Goal: Transaction & Acquisition: Purchase product/service

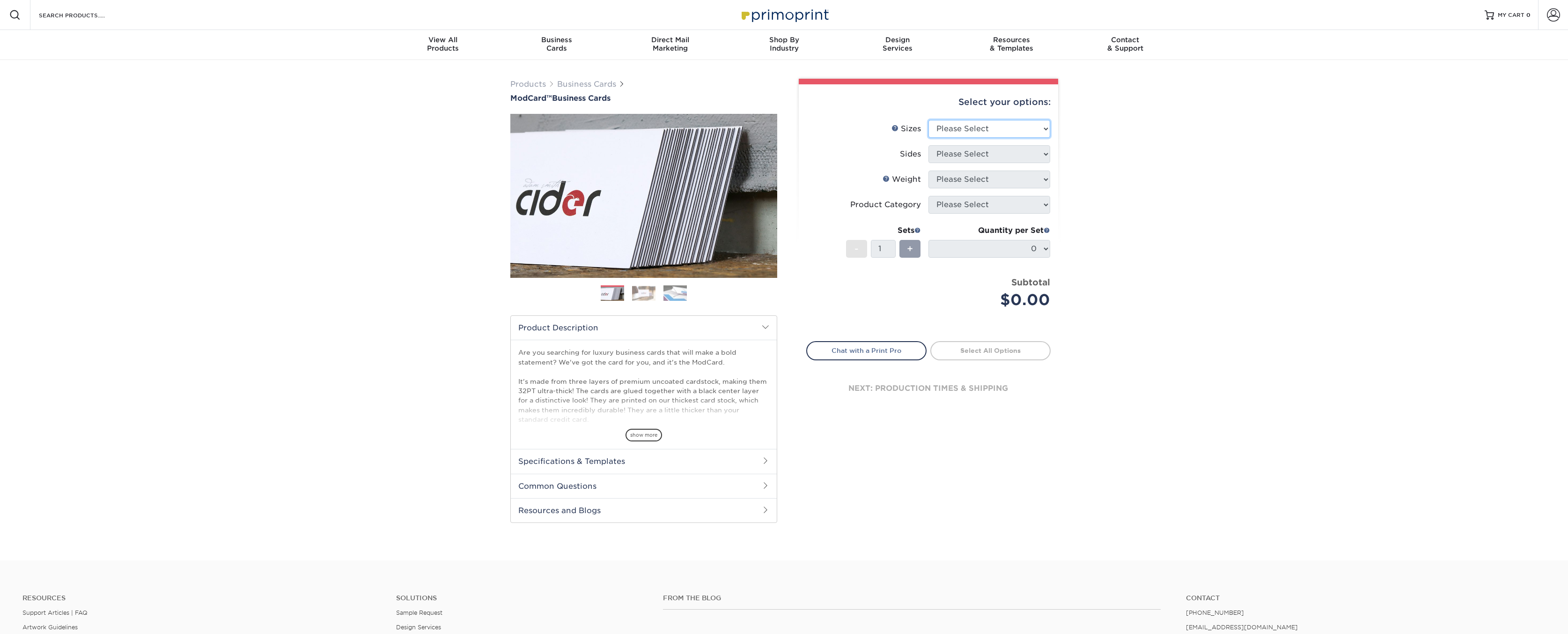
click at [957, 125] on select "Please Select 1.5" x 3.5" - Mini 1.75" x 3.5" - Mini 2" x 2" - Square 2" x 3" -…" at bounding box center [989, 129] width 122 height 18
select select "2.00x3.50"
click at [929, 120] on select "Please Select 1.5" x 3.5" - Mini 1.75" x 3.5" - Mini 2" x 2" - Square 2" x 3" -…" at bounding box center [989, 129] width 122 height 18
click at [987, 158] on select "Please Select Print Both Sides Print Front Only" at bounding box center [989, 154] width 122 height 18
select select "13abbda7-1d64-4f25-8bb2-c179b224825d"
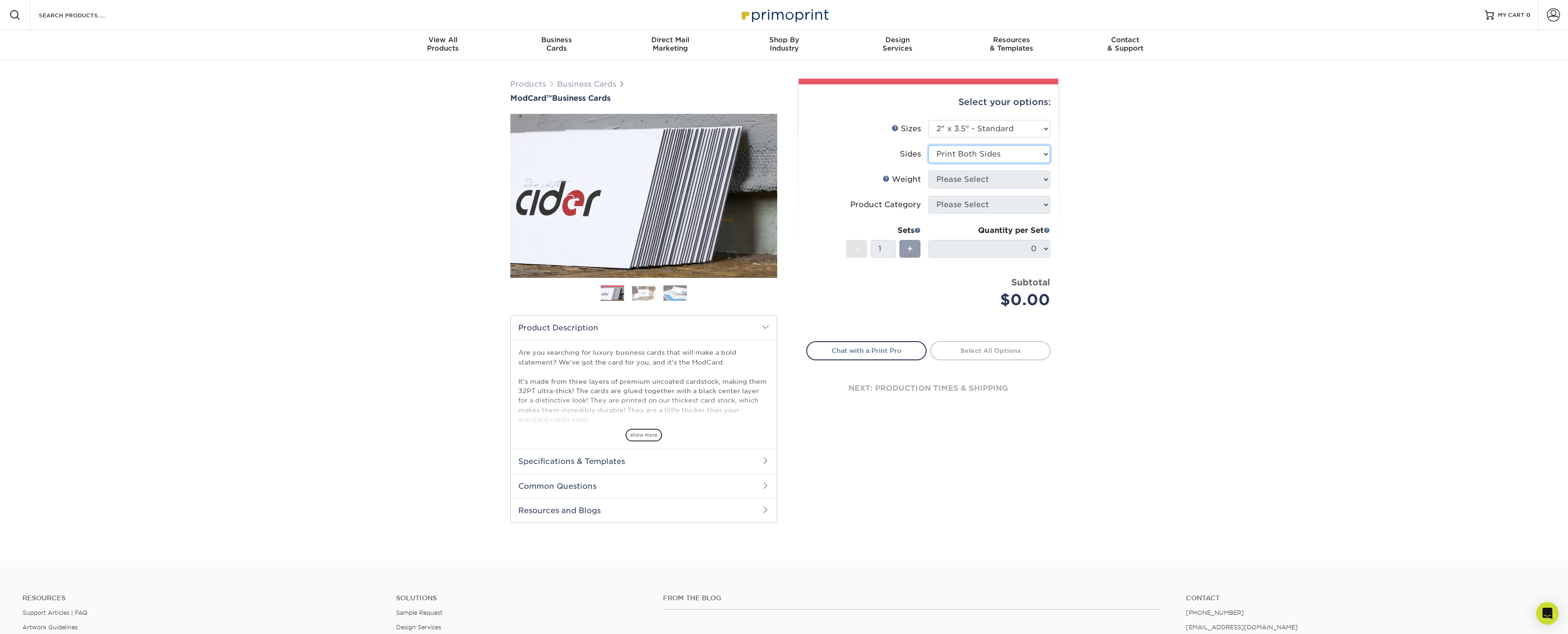
click at [929, 145] on select "Please Select Print Both Sides Print Front Only" at bounding box center [989, 154] width 122 height 18
click at [962, 183] on form "Sizes Help Sizes Please Select 1.5" x 3.5" - Mini 1.75" x 3.5" - Mini 2" x 2" -…" at bounding box center [928, 225] width 244 height 210
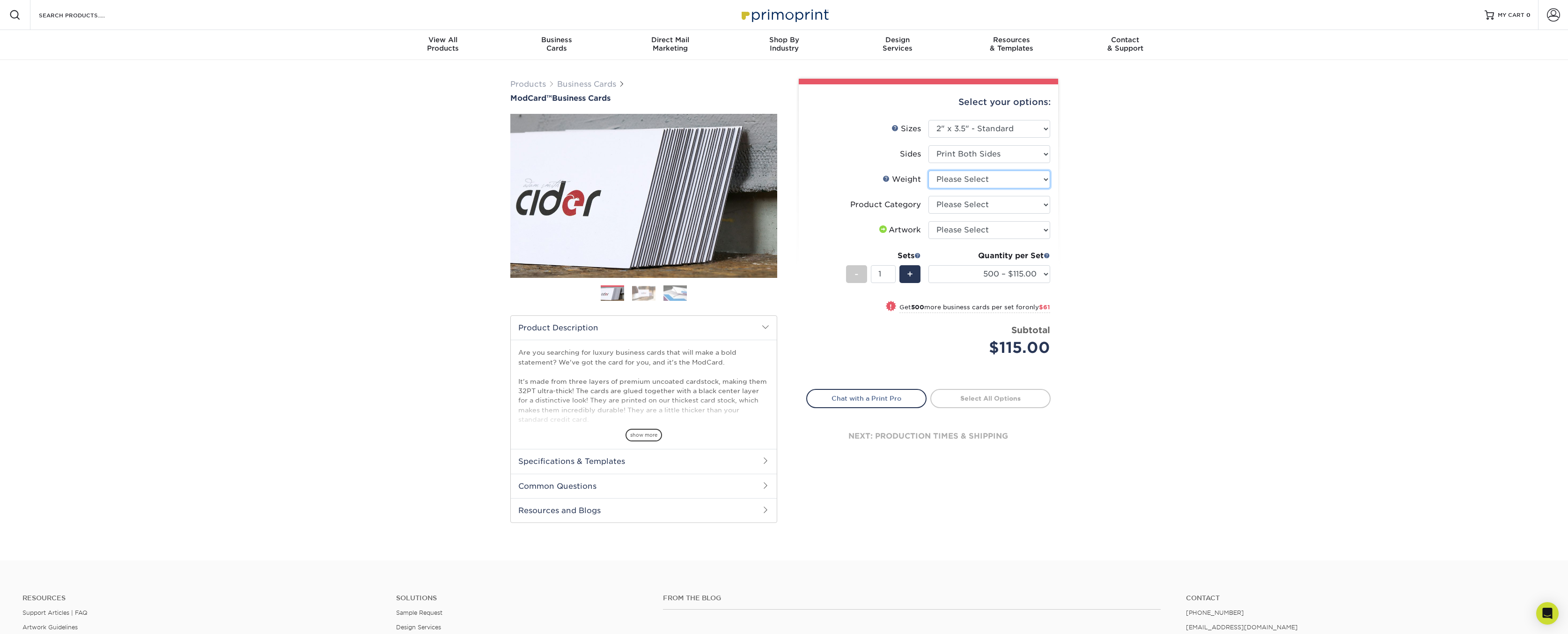
click at [1011, 183] on select "Please Select 32PTUCBLK" at bounding box center [989, 179] width 122 height 18
select select "32PTUCBLK"
click at [929, 171] on select "Please Select 32PTUCBLK" at bounding box center [989, 179] width 122 height 18
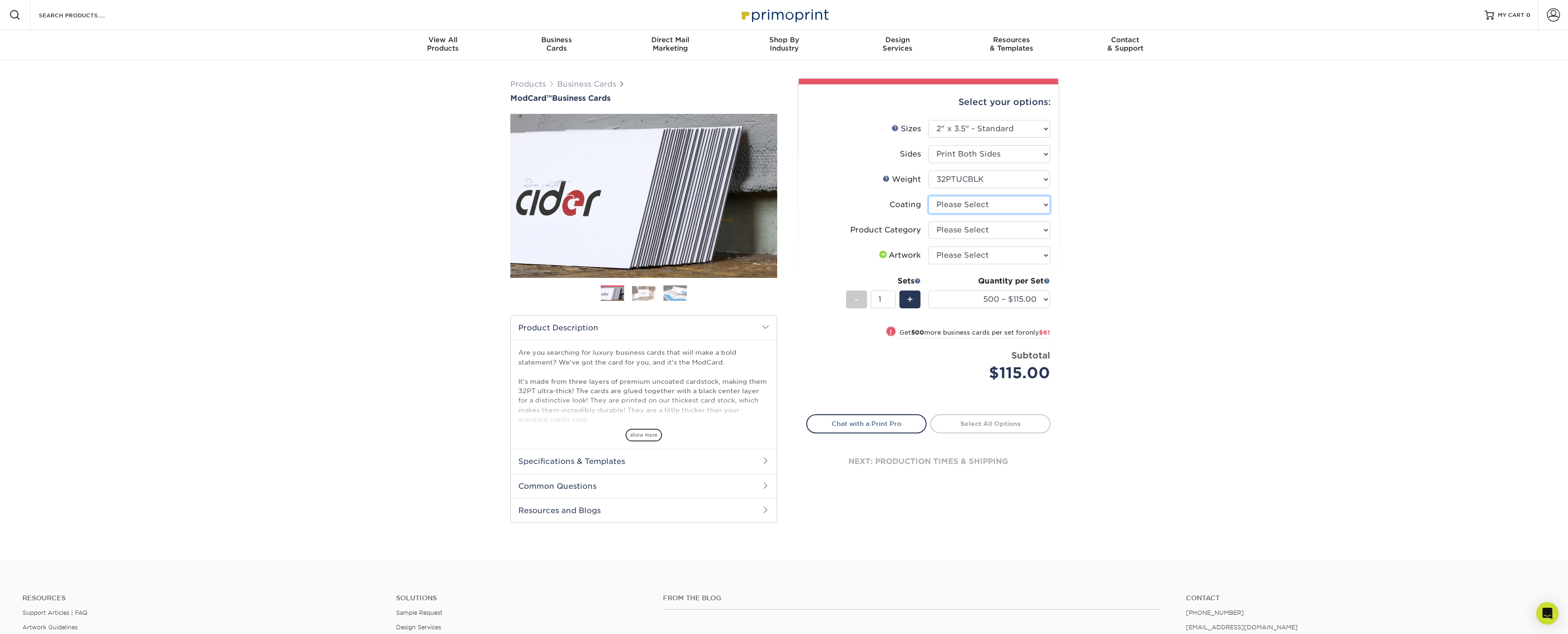
click at [1007, 212] on select at bounding box center [989, 204] width 122 height 18
click at [852, 276] on div "Sets" at bounding box center [883, 281] width 75 height 11
click at [975, 237] on select "Please Select Business Cards" at bounding box center [989, 230] width 122 height 18
select select "3b5148f1-0588-4f88-a218-97bcfdce65c1"
click at [929, 221] on select "Please Select Business Cards" at bounding box center [989, 230] width 122 height 18
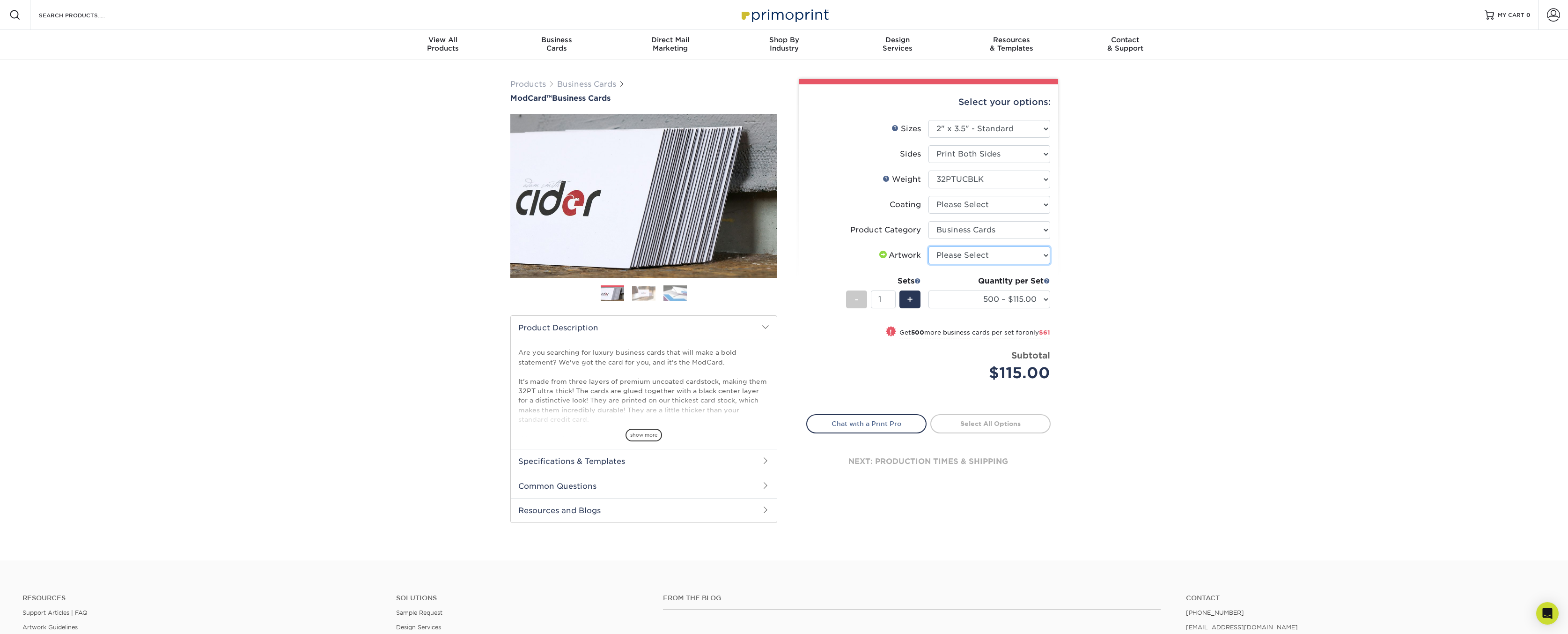
click at [983, 252] on select "Please Select I will upload files I need a design - $100" at bounding box center [989, 255] width 122 height 18
click at [1233, 252] on div "Products Business Cards ModCard™ Business Cards Previous Next" at bounding box center [784, 310] width 1568 height 500
